Goal: Download file/media

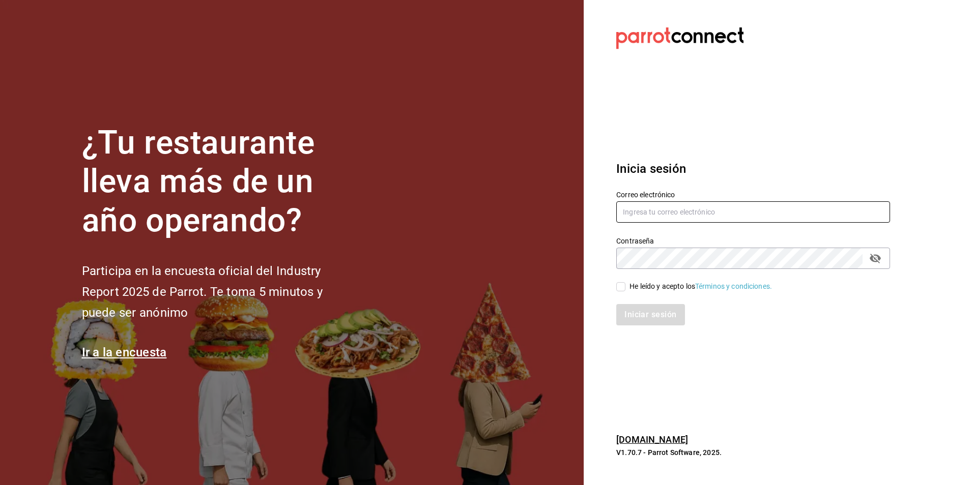
type input "[EMAIL_ADDRESS][PERSON_NAME][DOMAIN_NAME]"
click at [646, 280] on div "He leído y acepto los Términos y condiciones." at bounding box center [747, 280] width 286 height 23
click at [642, 288] on div "He leído y acepto los Términos y condiciones." at bounding box center [700, 286] width 142 height 11
click at [625, 288] on input "He leído y acepto los Términos y condiciones." at bounding box center [620, 286] width 9 height 9
checkbox input "true"
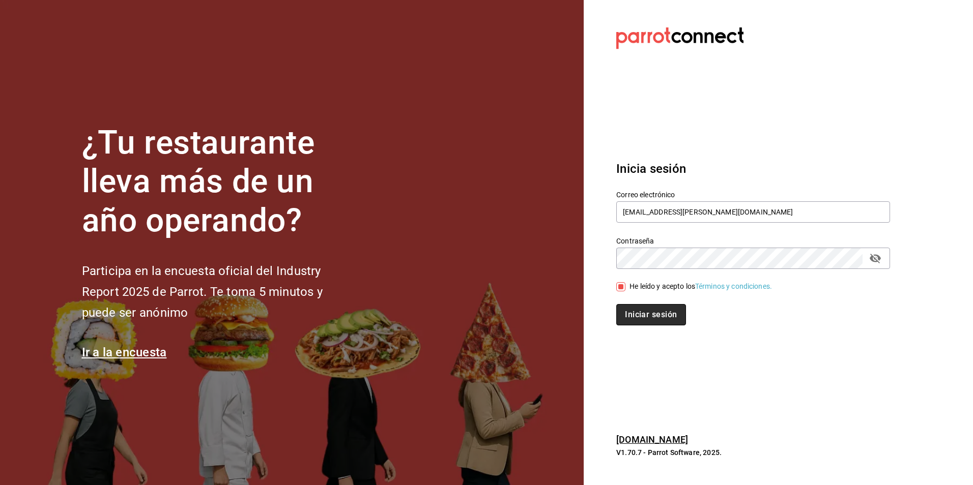
click at [642, 305] on button "Iniciar sesión" at bounding box center [650, 314] width 69 height 21
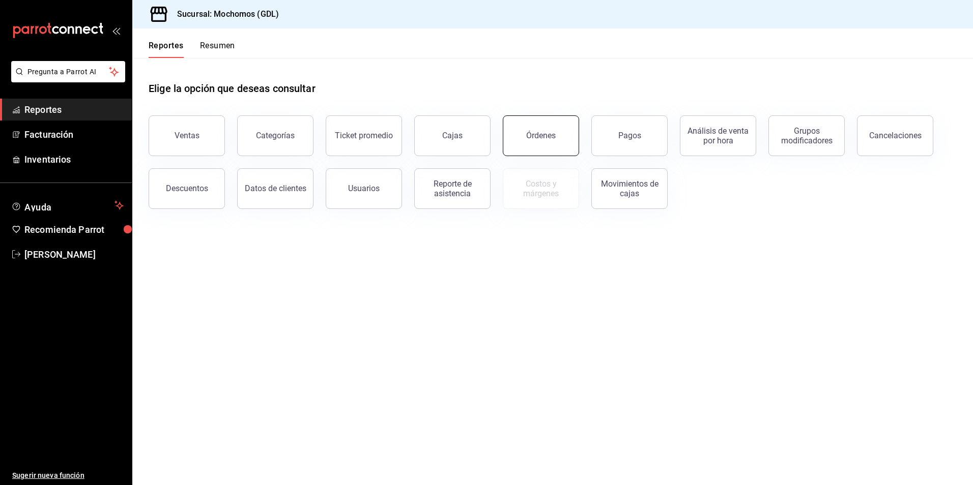
click at [537, 140] on div "Órdenes" at bounding box center [541, 136] width 30 height 10
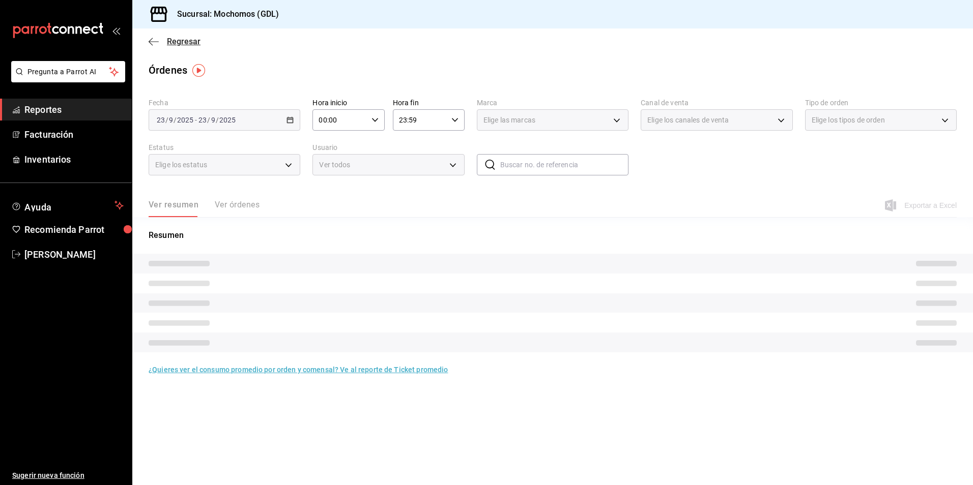
click at [178, 38] on span "Regresar" at bounding box center [184, 42] width 34 height 10
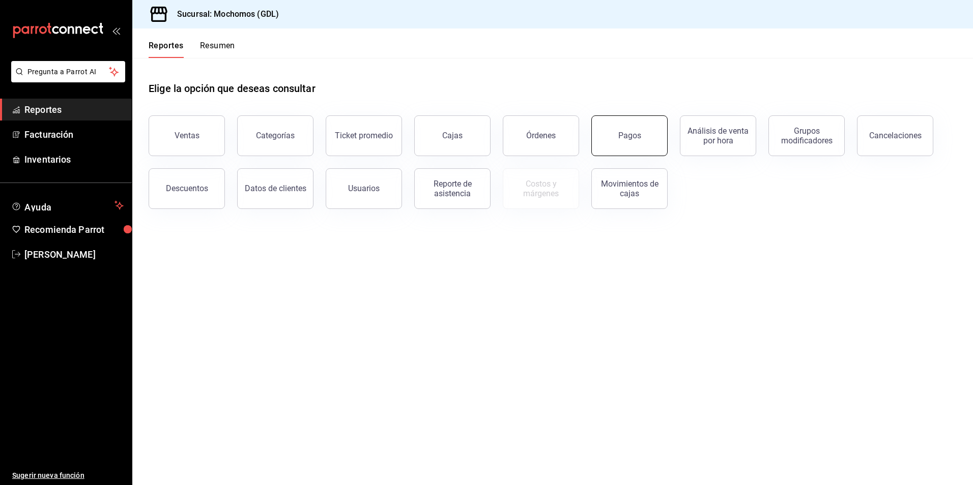
click at [626, 138] on div "Pagos" at bounding box center [629, 136] width 23 height 10
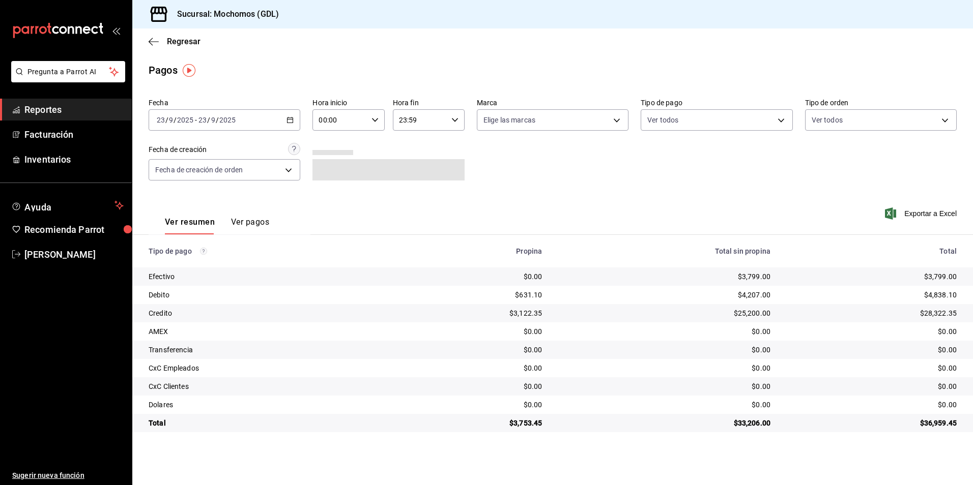
click at [372, 114] on div "00:00 Hora inicio" at bounding box center [348, 119] width 72 height 21
click at [333, 186] on button "06" at bounding box center [330, 191] width 32 height 20
type input "06:00"
click at [537, 123] on div at bounding box center [486, 242] width 973 height 485
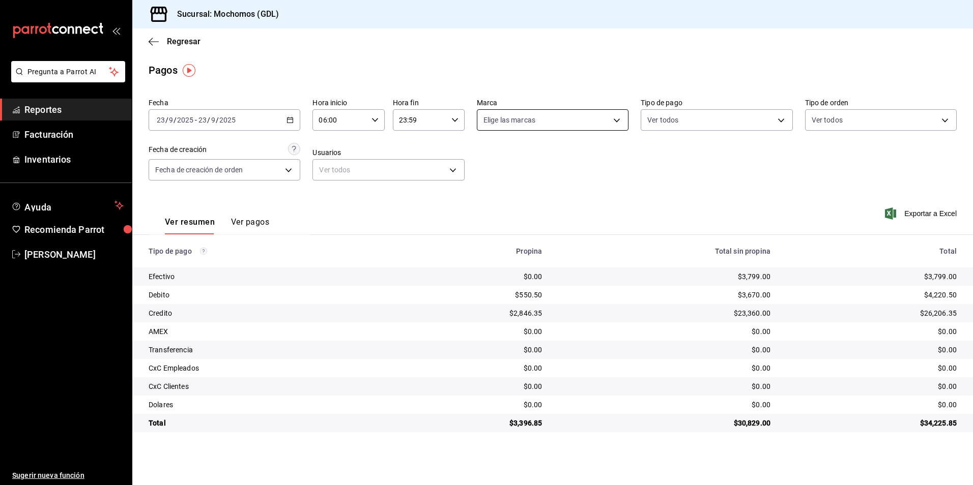
click at [559, 128] on body "Pregunta a Parrot AI Reportes Facturación Inventarios Ayuda Recomienda Parrot A…" at bounding box center [486, 242] width 973 height 485
click at [537, 187] on li "Mochomos (GDL)" at bounding box center [552, 193] width 151 height 23
type input "36c25d4a-7cb0-456c-a434-e981d54830bc"
checkbox input "true"
click at [699, 125] on div at bounding box center [486, 242] width 973 height 485
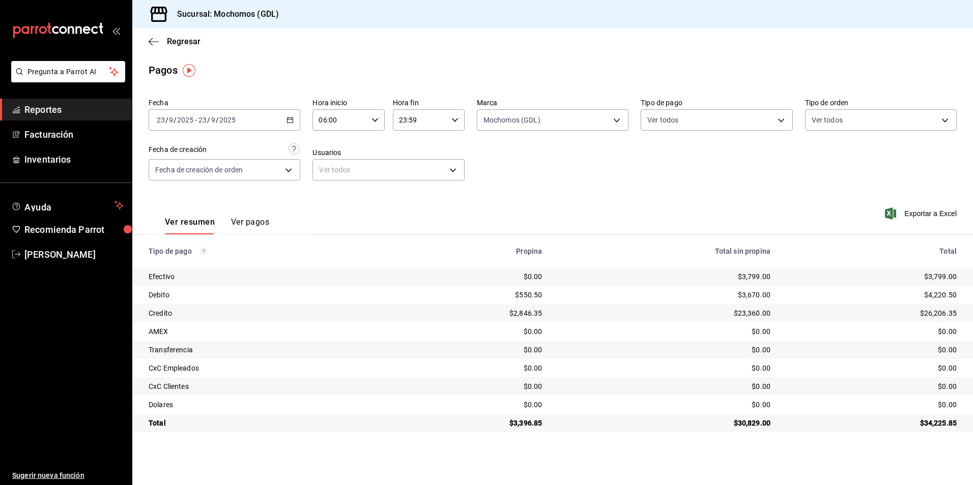
click at [686, 124] on body "Pregunta a Parrot AI Reportes Facturación Inventarios Ayuda Recomienda Parrot A…" at bounding box center [486, 242] width 973 height 485
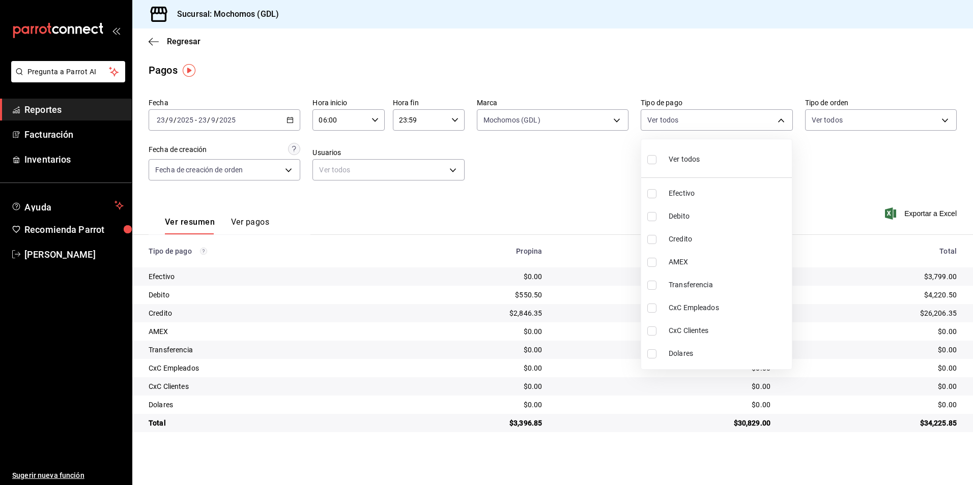
drag, startPoint x: 679, startPoint y: 163, endPoint x: 884, endPoint y: 154, distance: 205.2
click at [685, 163] on span "Ver todos" at bounding box center [684, 159] width 31 height 11
type input "43f15ab9-6aaf-467e-828e-46d2c45c5663,c4bdfb15-5497-4aae-ad2b-38852a02f4e8,2255b…"
checkbox input "true"
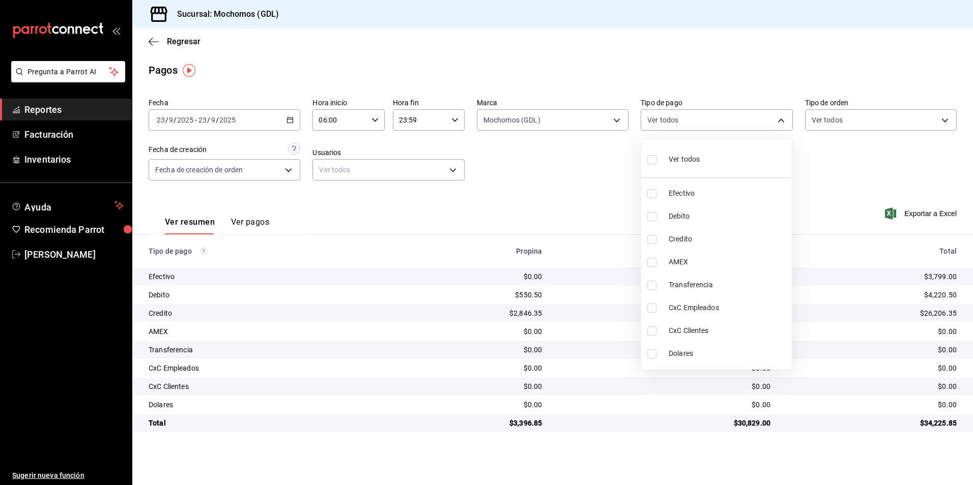
checkbox input "true"
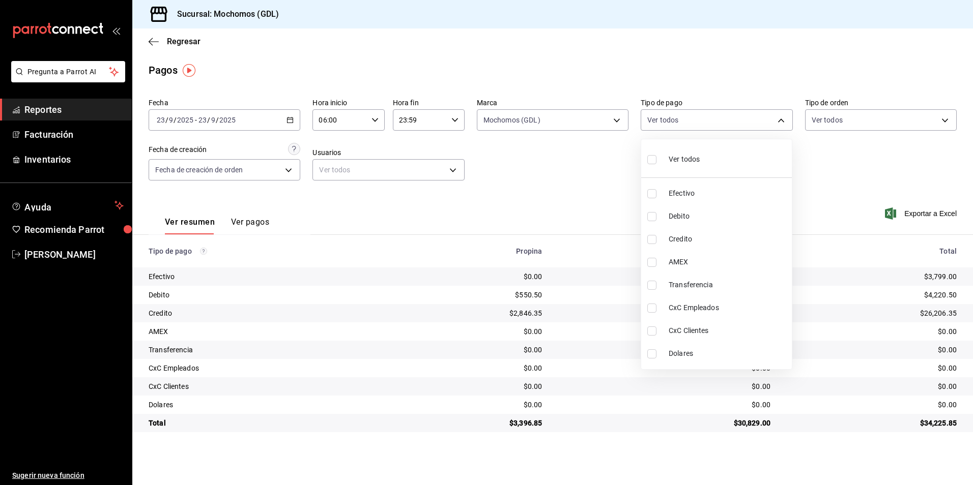
checkbox input "true"
drag, startPoint x: 868, startPoint y: 128, endPoint x: 869, endPoint y: 139, distance: 10.7
click at [869, 139] on div at bounding box center [486, 242] width 973 height 485
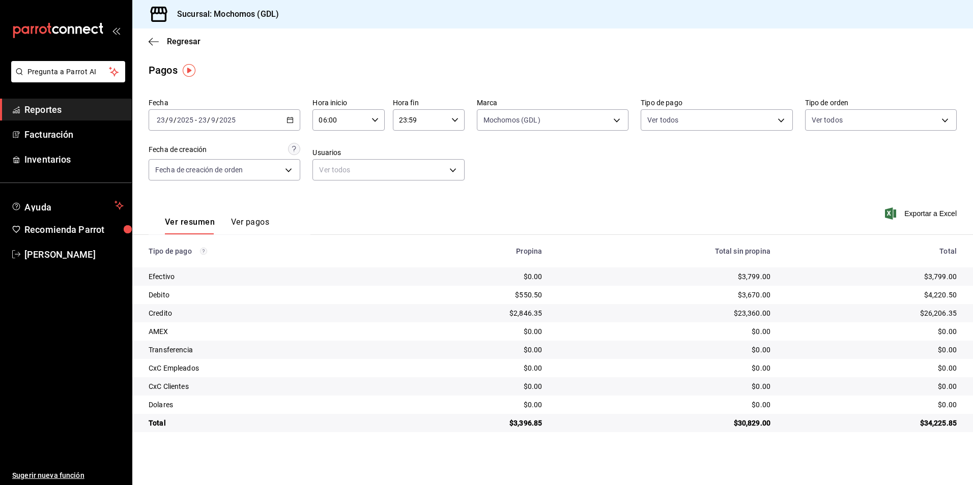
click at [860, 130] on div "Ver todos Efectivo Debito Credito AMEX Transferencia CxC Empleados CxC Clientes…" at bounding box center [486, 242] width 973 height 485
click at [860, 126] on body "Pregunta a Parrot AI Reportes Facturación Inventarios Ayuda Recomienda Parrot A…" at bounding box center [486, 242] width 973 height 485
click at [828, 157] on div "Ver todos" at bounding box center [837, 159] width 52 height 22
type input "c3d0baef-30c0-4718-9d76-caab43e27316,13c4cc4a-99d2-42c0-ba96-c3de8c08c13d,7b791…"
checkbox input "true"
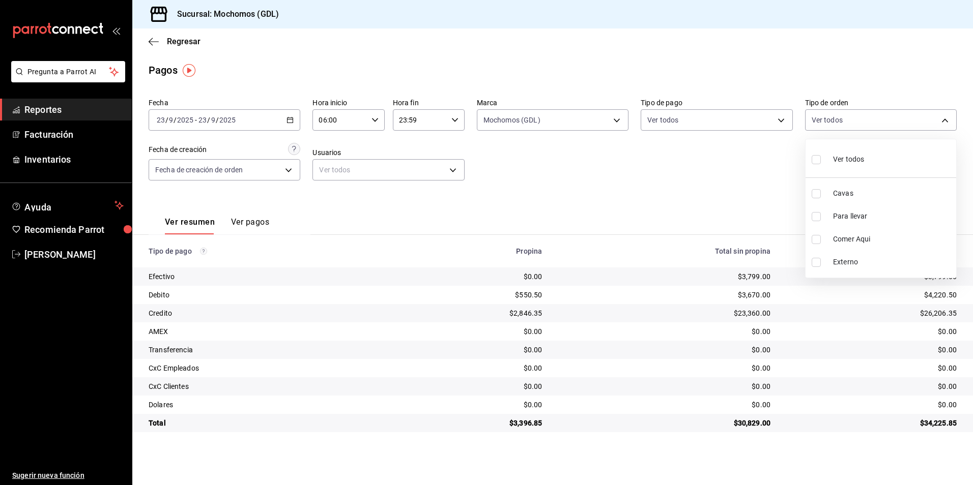
checkbox input "true"
click at [551, 196] on div at bounding box center [486, 242] width 973 height 485
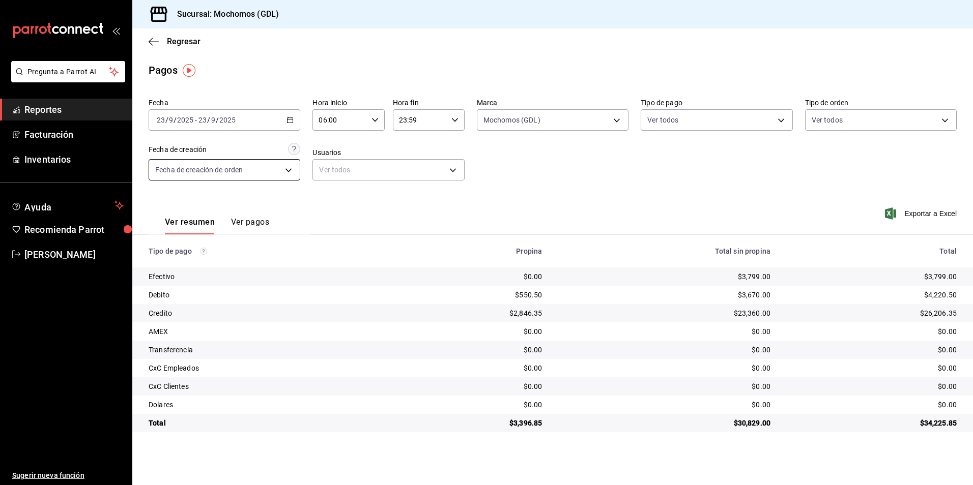
click at [255, 174] on body "Pregunta a Parrot AI Reportes Facturación Inventarios Ayuda Recomienda Parrot A…" at bounding box center [486, 242] width 973 height 485
click at [329, 171] on div at bounding box center [486, 242] width 973 height 485
click at [865, 117] on body "Pregunta a Parrot AI Reportes Facturación Inventarios Ayuda Recomienda Parrot A…" at bounding box center [486, 242] width 973 height 485
click at [673, 116] on div at bounding box center [486, 242] width 973 height 485
click at [650, 127] on body "Pregunta a Parrot AI Reportes Facturación Inventarios Ayuda Recomienda Parrot A…" at bounding box center [486, 242] width 973 height 485
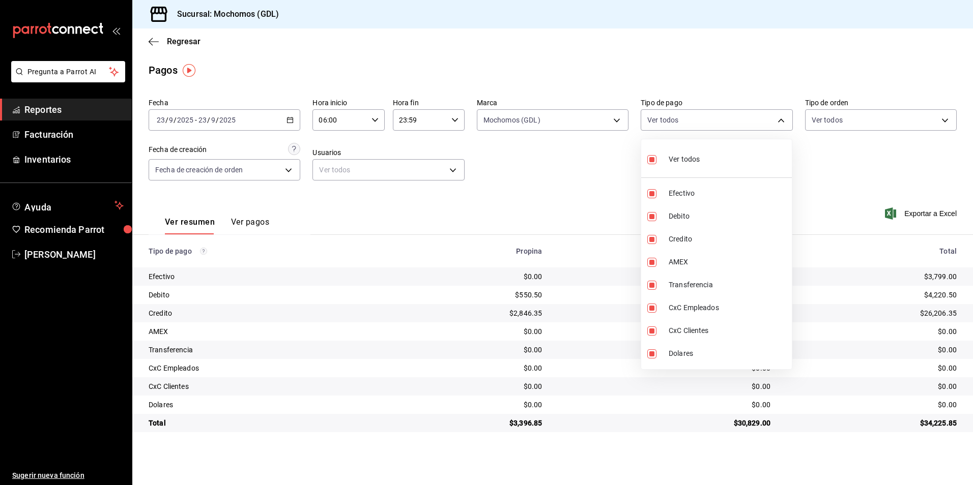
click at [533, 125] on div at bounding box center [486, 242] width 973 height 485
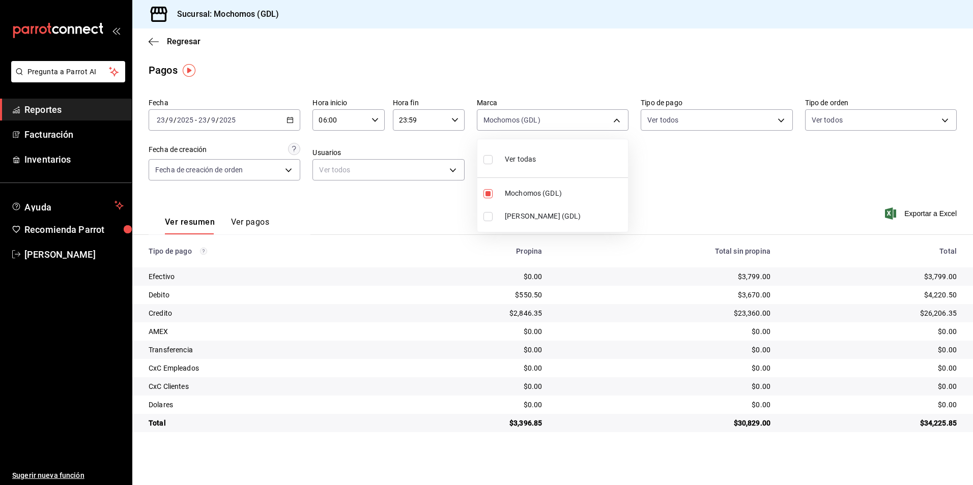
click at [502, 127] on body "Pregunta a Parrot AI Reportes Facturación Inventarios Ayuda Recomienda Parrot A…" at bounding box center [486, 242] width 973 height 485
click at [673, 168] on div at bounding box center [486, 242] width 973 height 485
click at [474, 169] on div "Fecha 2025-09-23 23 / 9 / 2025 - 2025-09-23 23 / 9 / 2025 Hora inicio 06:00 Hor…" at bounding box center [553, 143] width 808 height 99
click at [519, 121] on body "Pregunta a Parrot AI Reportes Facturación Inventarios Ayuda Recomienda Parrot A…" at bounding box center [486, 242] width 973 height 485
click at [517, 190] on span "Mochomos (GDL)" at bounding box center [564, 193] width 119 height 11
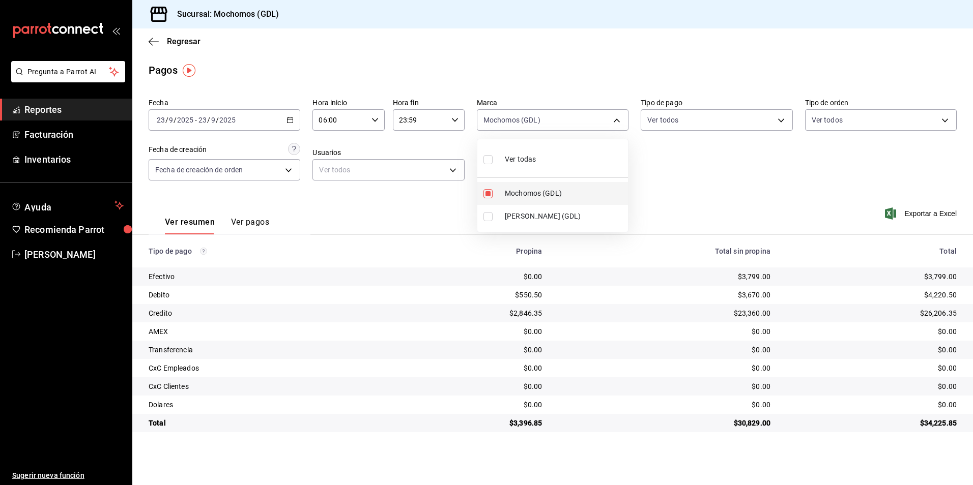
checkbox input "false"
click at [516, 190] on span "Mochomos (GDL)" at bounding box center [564, 193] width 119 height 11
type input "36c25d4a-7cb0-456c-a434-e981d54830bc"
checkbox input "true"
click at [516, 190] on span "Mochomos (GDL)" at bounding box center [564, 193] width 119 height 11
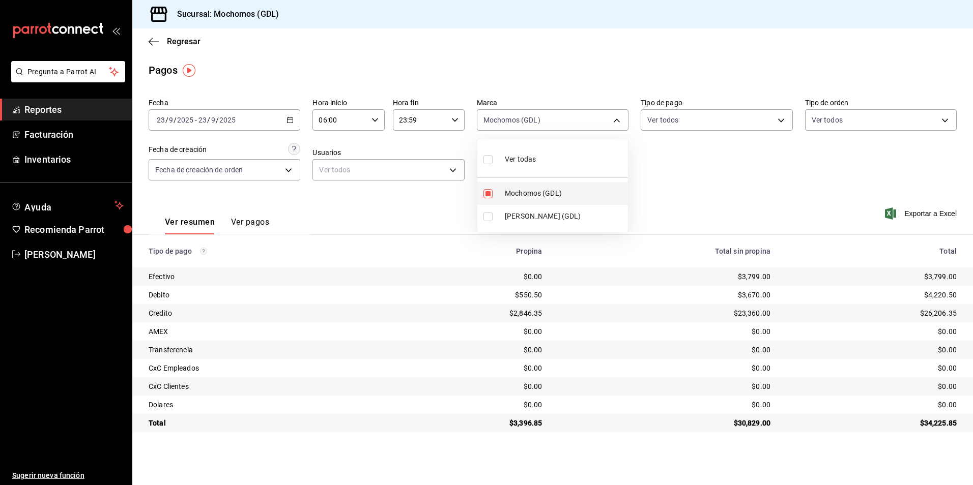
checkbox input "false"
click at [516, 190] on span "Mochomos (GDL)" at bounding box center [564, 193] width 119 height 11
type input "36c25d4a-7cb0-456c-a434-e981d54830bc"
checkbox input "true"
click at [538, 213] on span "Mika (GDL)" at bounding box center [564, 216] width 119 height 11
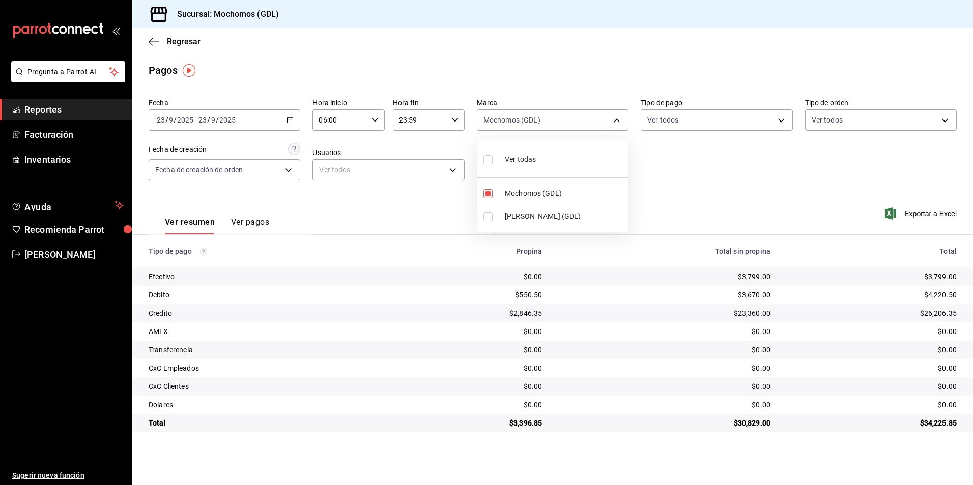
type input "36c25d4a-7cb0-456c-a434-e981d54830bc,9cac9703-0c5a-4d8b-addd-5b6b571d65b9"
checkbox input "true"
click at [519, 192] on span "Mochomos (GDL)" at bounding box center [564, 193] width 119 height 11
type input "9cac9703-0c5a-4d8b-addd-5b6b571d65b9"
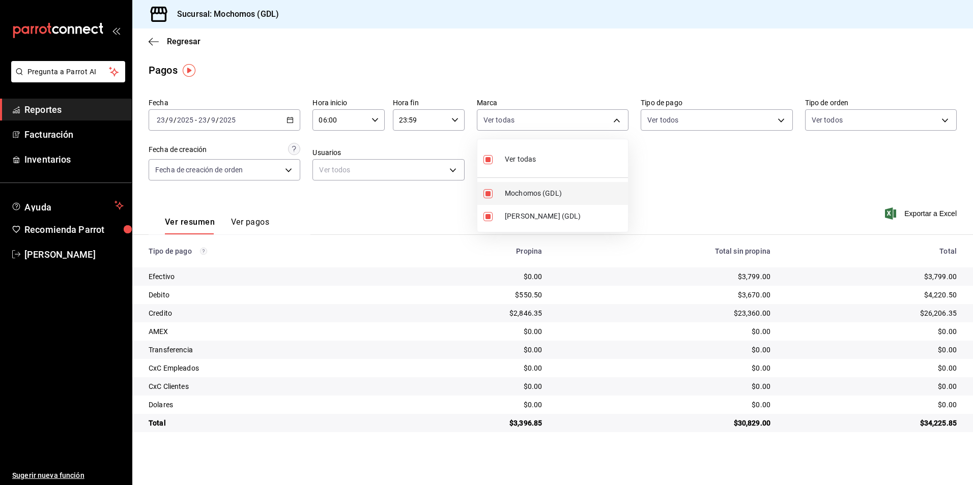
checkbox input "false"
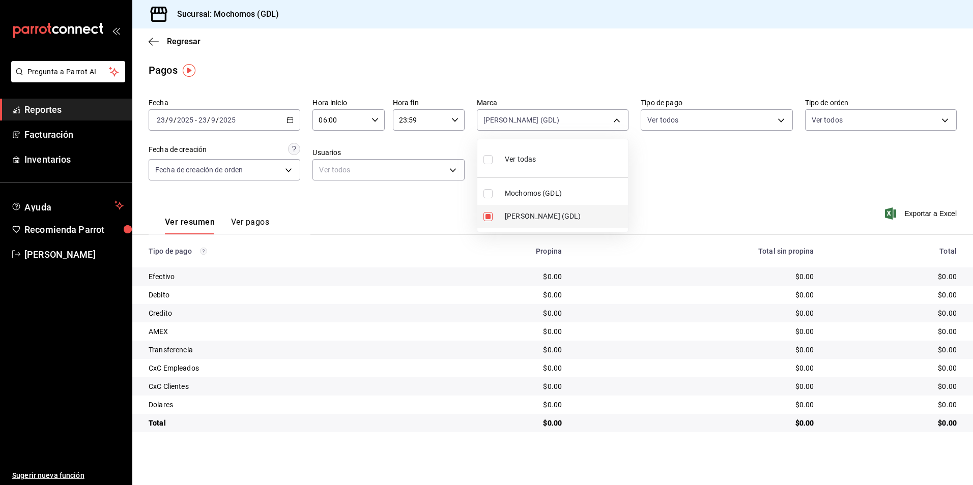
click at [516, 214] on span "Mika (GDL)" at bounding box center [564, 216] width 119 height 11
checkbox input "false"
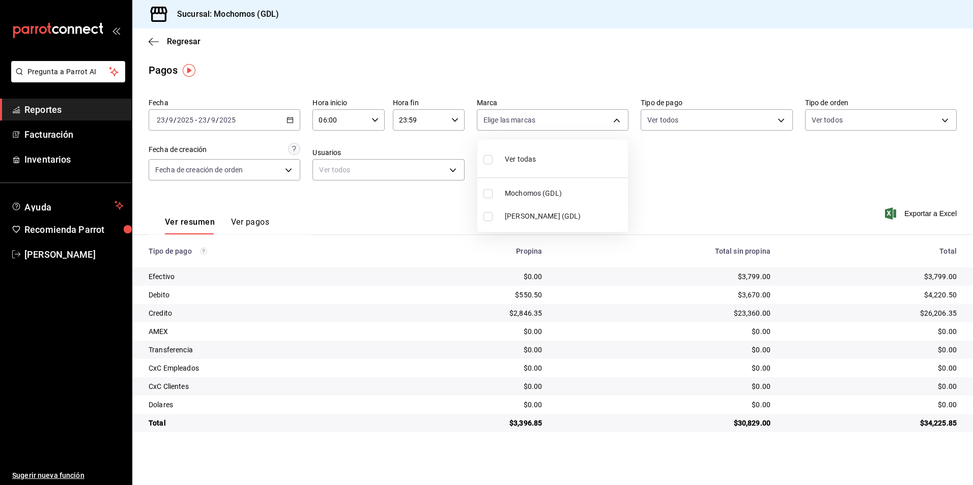
click at [512, 196] on span "Mochomos (GDL)" at bounding box center [564, 193] width 119 height 11
type input "36c25d4a-7cb0-456c-a434-e981d54830bc"
checkbox input "true"
click at [796, 196] on div at bounding box center [486, 242] width 973 height 485
click at [173, 39] on span "Regresar" at bounding box center [184, 42] width 34 height 10
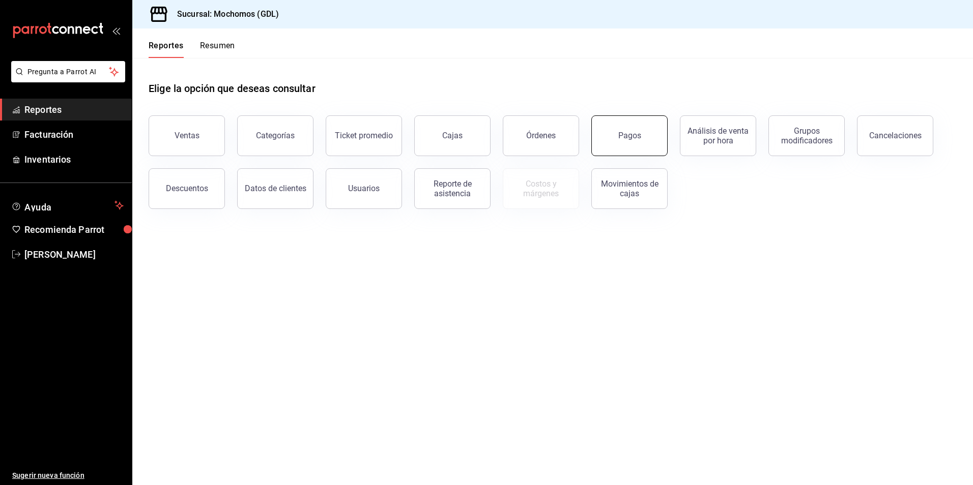
click at [638, 138] on div "Pagos" at bounding box center [629, 136] width 23 height 10
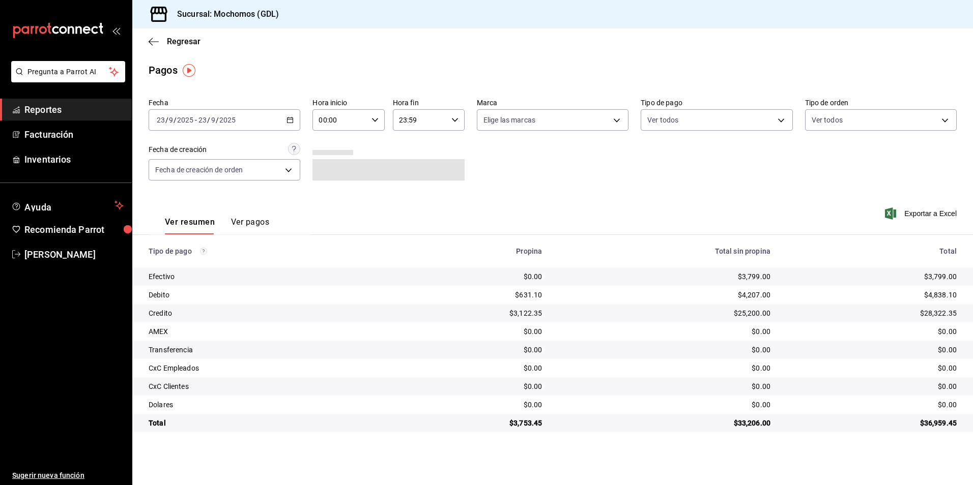
click at [377, 117] on icon "button" at bounding box center [374, 120] width 7 height 7
click at [327, 165] on span "05" at bounding box center [331, 166] width 20 height 8
type input "05:00"
click at [534, 119] on div at bounding box center [486, 242] width 973 height 485
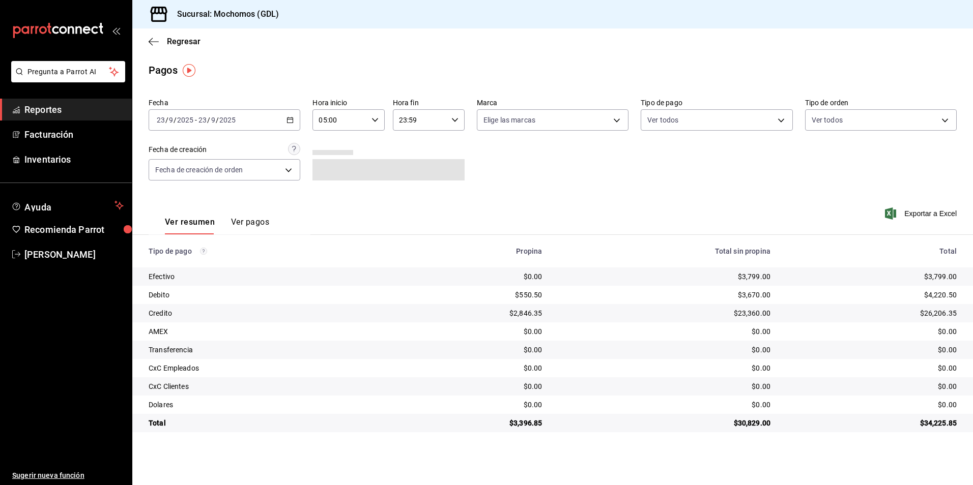
click at [529, 116] on body "Pregunta a Parrot AI Reportes Facturación Inventarios Ayuda Recomienda Parrot A…" at bounding box center [486, 242] width 973 height 485
click at [509, 188] on span "Mochomos (GDL)" at bounding box center [564, 193] width 119 height 11
type input "36c25d4a-7cb0-456c-a434-e981d54830bc"
checkbox input "true"
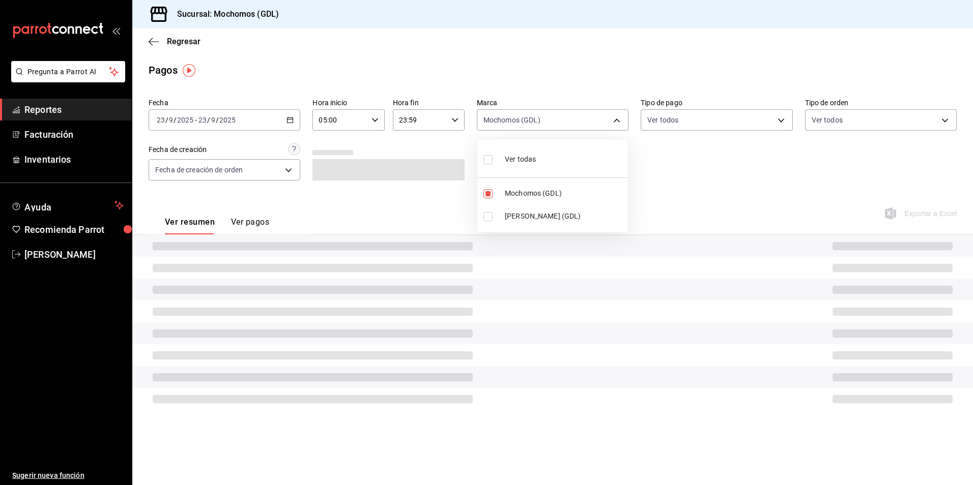
click at [698, 121] on div at bounding box center [486, 242] width 973 height 485
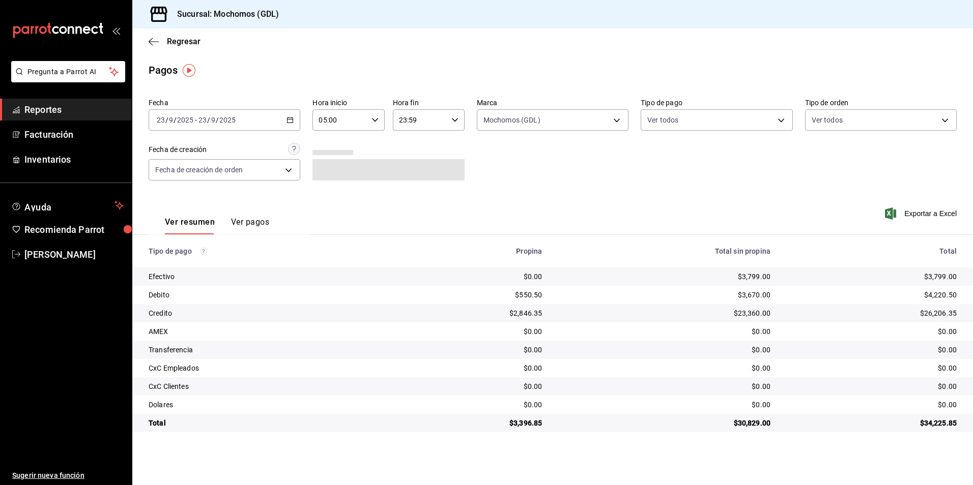
click at [682, 120] on body "Pregunta a Parrot AI Reportes Facturación Inventarios Ayuda Recomienda Parrot A…" at bounding box center [486, 242] width 973 height 485
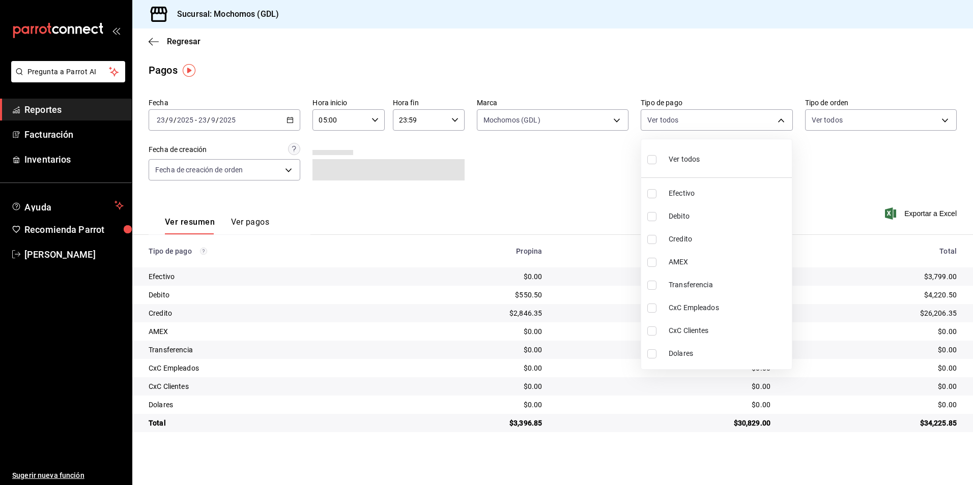
click at [681, 157] on span "Ver todos" at bounding box center [684, 159] width 31 height 11
type input "43f15ab9-6aaf-467e-828e-46d2c45c5663,c4bdfb15-5497-4aae-ad2b-38852a02f4e8,2255b…"
checkbox input "true"
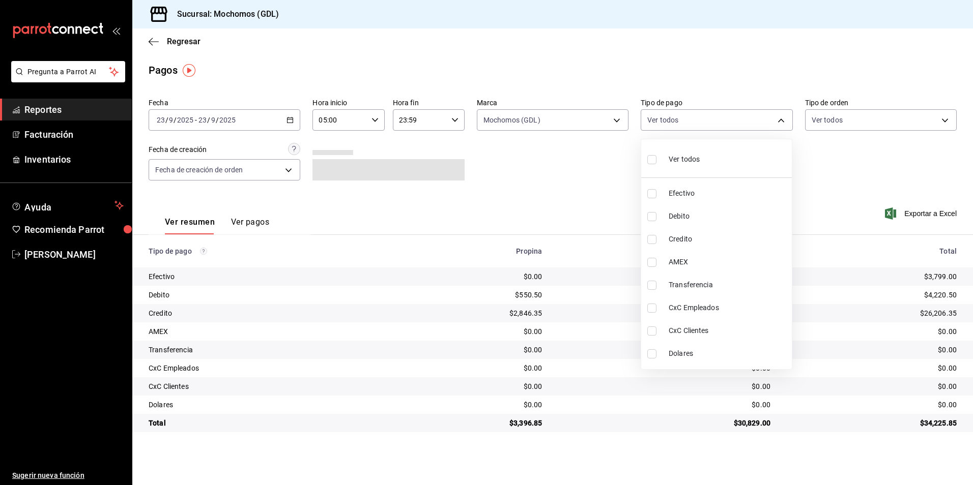
checkbox input "true"
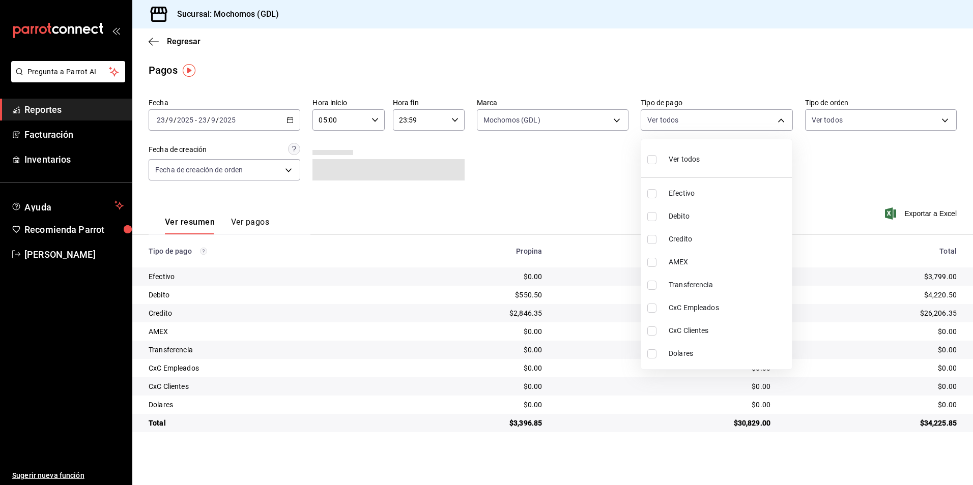
checkbox input "true"
click at [826, 120] on div at bounding box center [486, 242] width 973 height 485
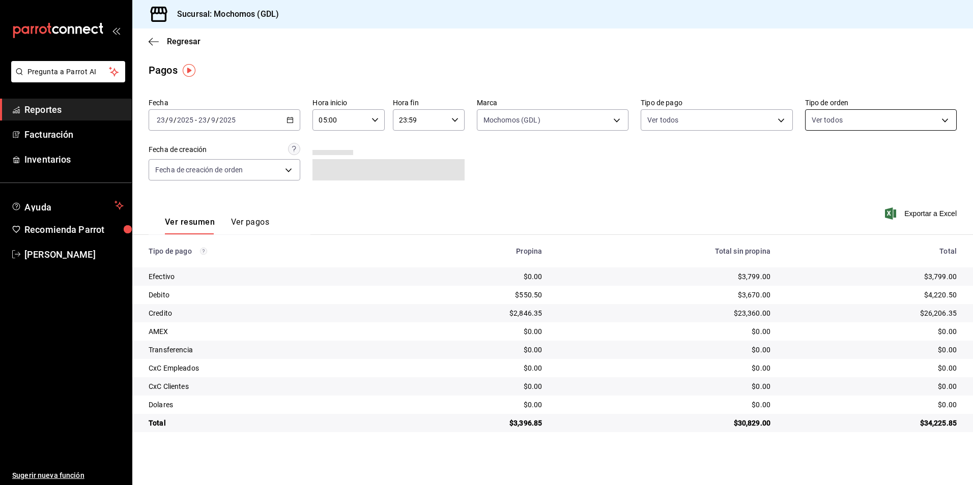
click at [824, 122] on body "Pregunta a Parrot AI Reportes Facturación Inventarios Ayuda Recomienda Parrot A…" at bounding box center [486, 242] width 973 height 485
click at [810, 154] on li "Ver todos" at bounding box center [880, 158] width 151 height 30
type input "c3d0baef-30c0-4718-9d76-caab43e27316,13c4cc4a-99d2-42c0-ba96-c3de8c08c13d,7b791…"
checkbox input "true"
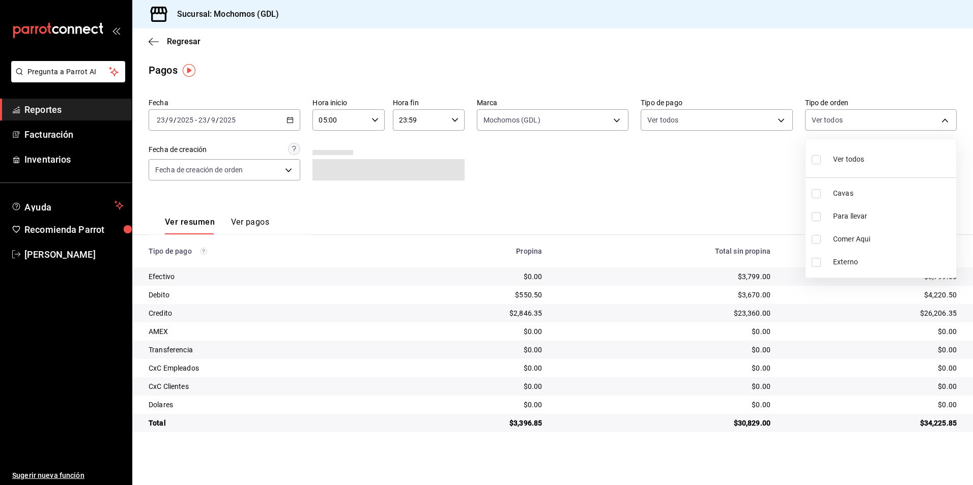
checkbox input "true"
click at [570, 159] on div at bounding box center [486, 242] width 973 height 485
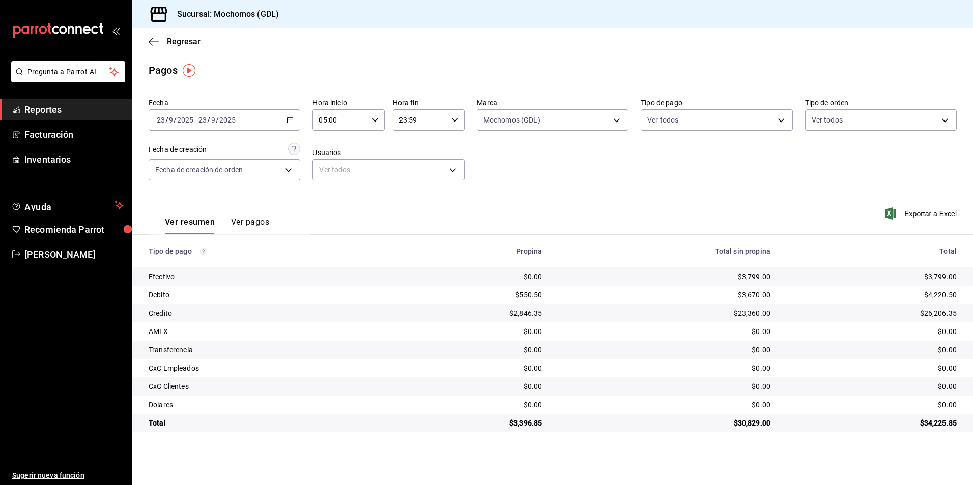
click at [566, 120] on body "Pregunta a Parrot AI Reportes Facturación Inventarios Ayuda Recomienda Parrot A…" at bounding box center [486, 242] width 973 height 485
click at [559, 183] on li "Mochomos (GDL)" at bounding box center [552, 193] width 151 height 23
checkbox input "false"
click at [558, 187] on li "Mochomos (GDL)" at bounding box center [552, 193] width 151 height 23
type input "36c25d4a-7cb0-456c-a434-e981d54830bc"
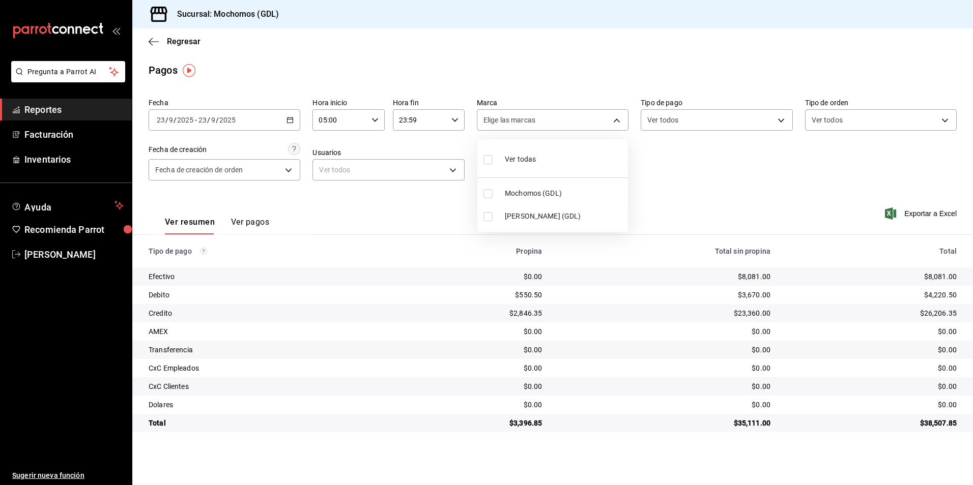
checkbox input "true"
click at [733, 198] on div at bounding box center [486, 242] width 973 height 485
click at [41, 131] on span "Facturación" at bounding box center [73, 135] width 99 height 14
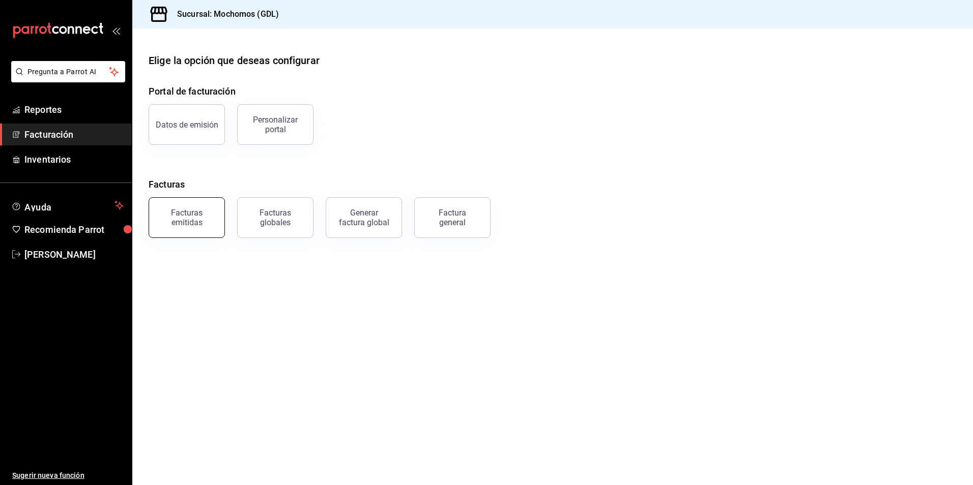
click at [187, 220] on div "Facturas emitidas" at bounding box center [186, 217] width 63 height 19
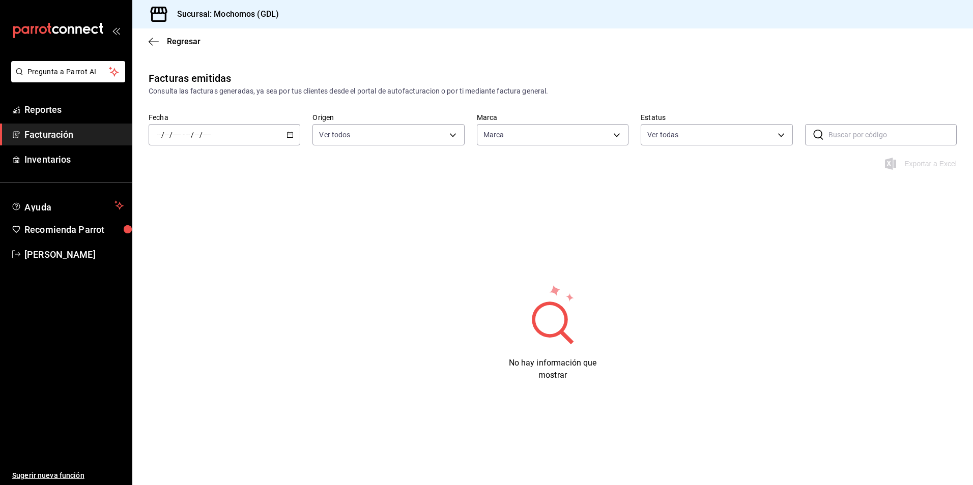
type input "36c25d4a-7cb0-456c-a434-e981d54830bc,9cac9703-0c5a-4d8b-addd-5b6b571d65b9"
click at [284, 140] on div "/ / - / /" at bounding box center [225, 134] width 152 height 21
click at [218, 165] on span "Hoy" at bounding box center [196, 165] width 79 height 11
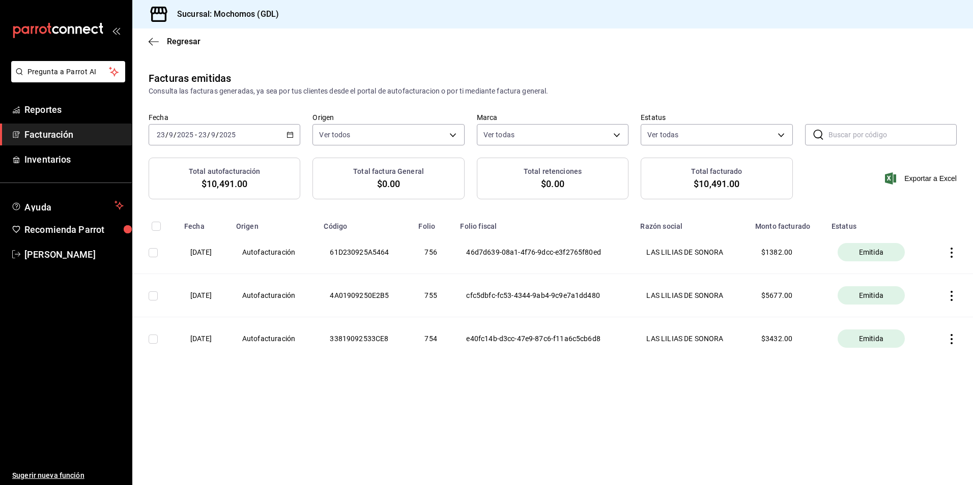
click at [154, 251] on input "checkbox" at bounding box center [153, 252] width 9 height 9
checkbox input "true"
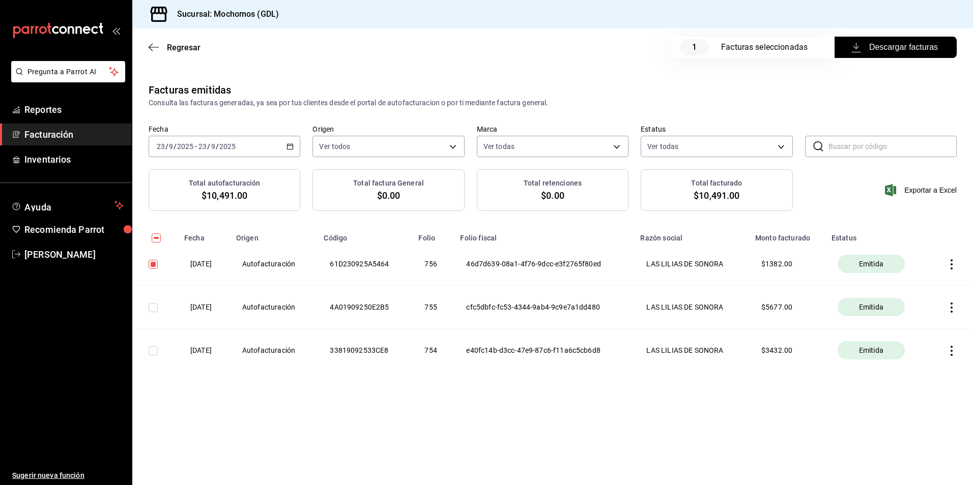
click at [949, 263] on icon "button" at bounding box center [951, 264] width 10 height 10
click at [906, 230] on li "Descargar PDF" at bounding box center [912, 239] width 90 height 26
click at [280, 144] on div "2025-09-23 23 / 9 / 2025 - 2025-09-23 23 / 9 / 2025" at bounding box center [225, 146] width 152 height 21
click at [166, 174] on span "Hoy" at bounding box center [196, 177] width 79 height 11
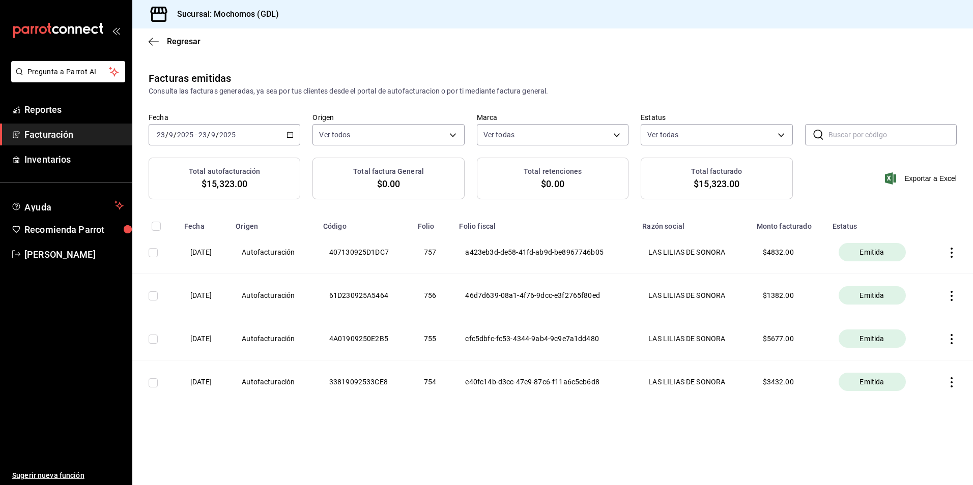
click at [960, 250] on th at bounding box center [951, 252] width 44 height 43
click at [950, 251] on icon "button" at bounding box center [951, 253] width 10 height 10
click at [899, 225] on div "Descargar PDF" at bounding box center [919, 227] width 49 height 8
